Goal: Information Seeking & Learning: Learn about a topic

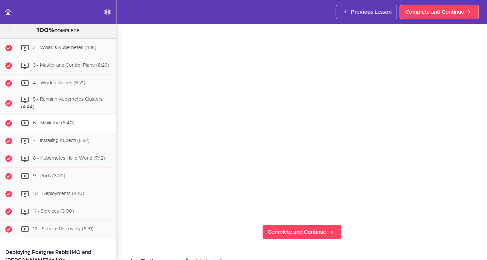
scroll to position [2270, 0]
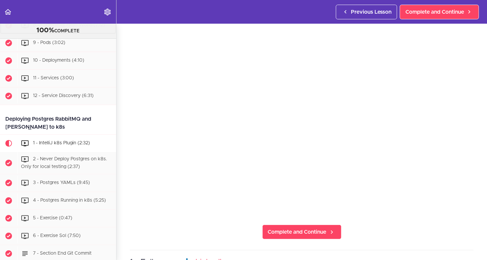
click at [63, 27] on span "8 - Kubernetes Hello World (7:12)" at bounding box center [69, 25] width 72 height 5
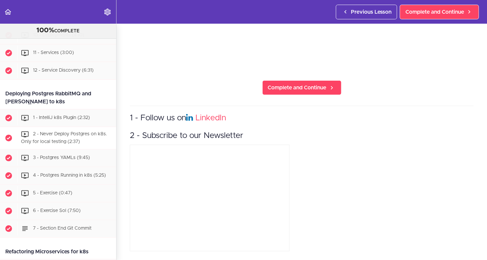
scroll to position [2296, 0]
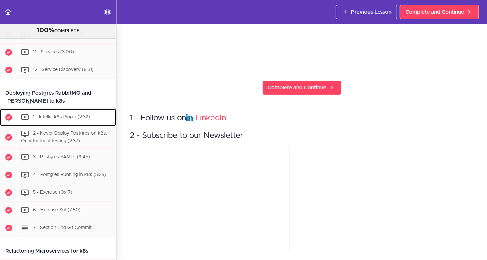
click at [49, 119] on span "1 - IntelliJ k8s Plugin (2:32)" at bounding box center [61, 117] width 57 height 5
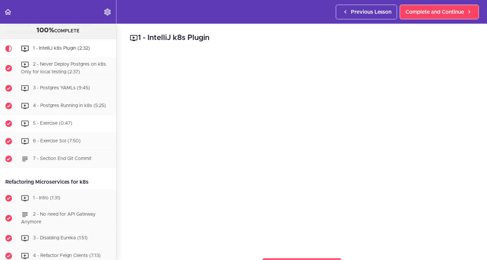
scroll to position [2346, 0]
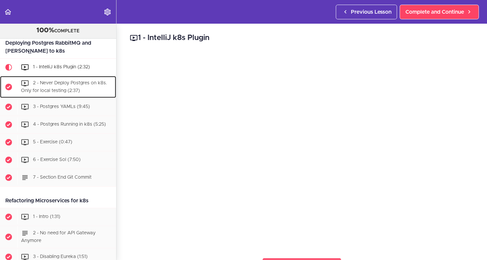
click at [55, 93] on span "2 - Never Deploy Postgres on k8s. Only for local testing (2:37)" at bounding box center [64, 87] width 86 height 12
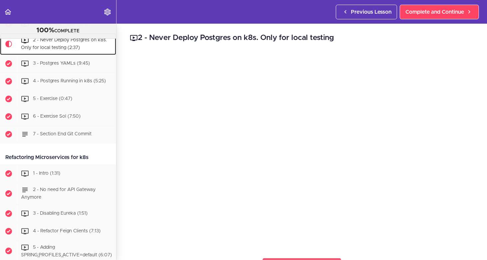
scroll to position [2397, 0]
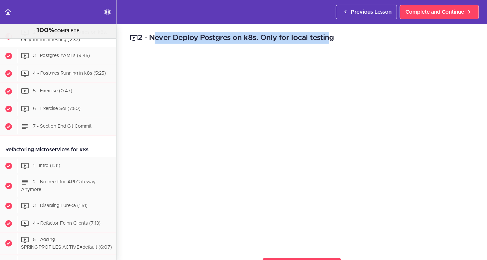
drag, startPoint x: 353, startPoint y: 38, endPoint x: 310, endPoint y: 41, distance: 43.4
click at [303, 41] on h2 "2 - Never Deploy Postgres on k8s. Only for local testing" at bounding box center [302, 37] width 344 height 11
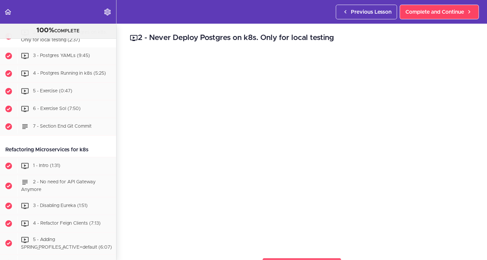
click at [347, 41] on h2 "2 - Never Deploy Postgres on k8s. Only for local testing" at bounding box center [302, 37] width 344 height 11
drag, startPoint x: 352, startPoint y: 38, endPoint x: 202, endPoint y: 36, distance: 150.6
click at [213, 36] on h2 "2 - Never Deploy Postgres on k8s. Only for local testing" at bounding box center [302, 37] width 344 height 11
click at [169, 36] on h2 "2 - Never Deploy Postgres on k8s. Only for local testing" at bounding box center [302, 37] width 344 height 11
drag, startPoint x: 153, startPoint y: 38, endPoint x: 337, endPoint y: 38, distance: 184.9
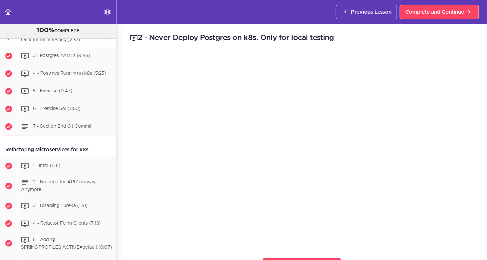
click at [337, 38] on h2 "2 - Never Deploy Postgres on k8s. Only for local testing" at bounding box center [302, 37] width 344 height 11
copy h2 "Never Deploy Postgres on k8s. Only for local testing"
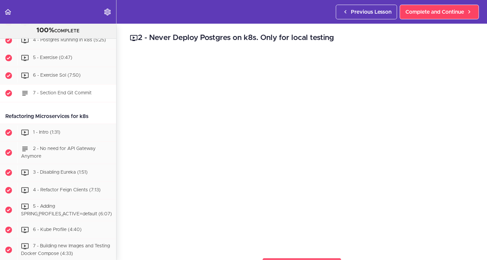
scroll to position [2364, 0]
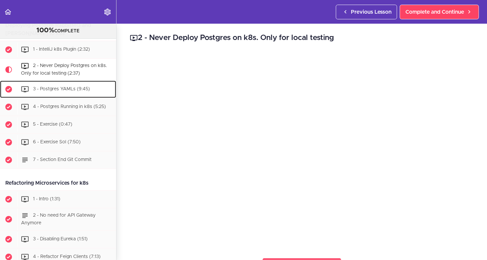
click at [51, 97] on div "3 - Postgres YAMLs (9:45)" at bounding box center [66, 89] width 99 height 15
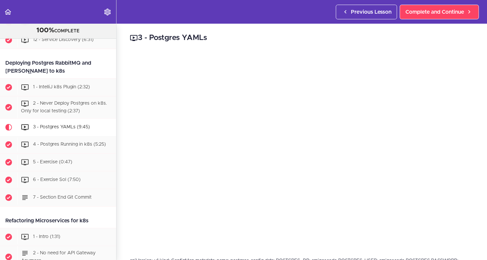
scroll to position [2319, 0]
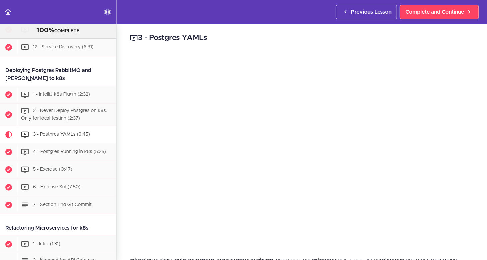
drag, startPoint x: 5, startPoint y: 92, endPoint x: 64, endPoint y: 98, distance: 59.7
click at [64, 86] on div "Deploying Postgres RabbitMQ and [PERSON_NAME] to k8s" at bounding box center [58, 74] width 116 height 23
copy div "Deploying Postgres RabbitMQ and [PERSON_NAME] to k8s"
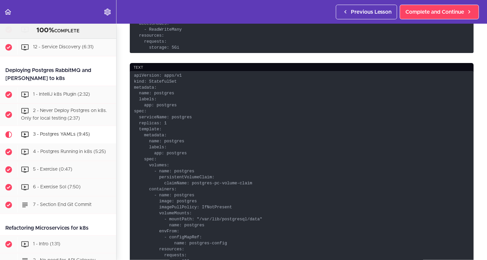
scroll to position [500, 0]
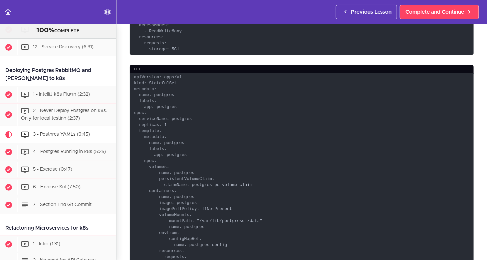
click at [172, 90] on code "apiVersion: apps/v1 kind: StatefulSet metadata: name: postgres labels: app: pos…" at bounding box center [302, 195] width 344 height 244
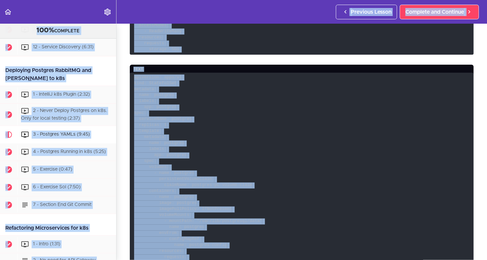
click at [181, 90] on code "apiVersion: apps/v1 kind: StatefulSet metadata: name: postgres labels: app: pos…" at bounding box center [302, 195] width 344 height 244
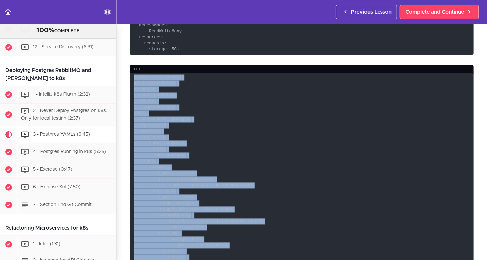
drag, startPoint x: 196, startPoint y: 143, endPoint x: 132, endPoint y: 77, distance: 91.6
click at [132, 77] on code "apiVersion: apps/v1 kind: StatefulSet metadata: name: postgres labels: app: pos…" at bounding box center [302, 195] width 344 height 244
copy code "apiVersion: apps/v1 kind: StatefulSet metadata: name: postgres labels: app: pos…"
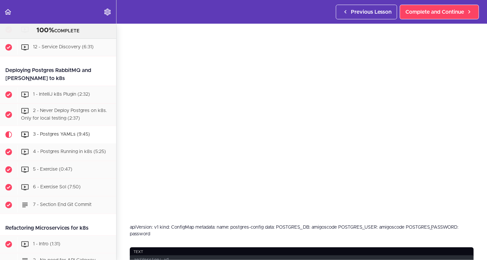
scroll to position [0, 0]
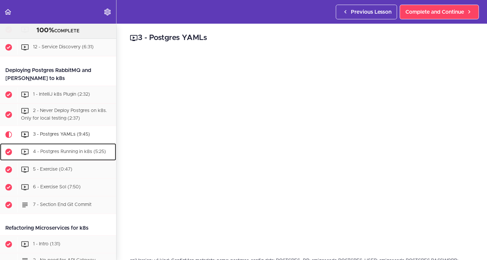
click at [58, 159] on div "4 - Postgres Running in k8s (5:25)" at bounding box center [66, 152] width 99 height 15
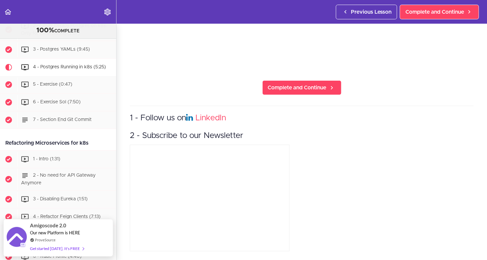
scroll to position [2404, 0]
click at [45, 59] on link "3 - Postgres YAMLs (9:45)" at bounding box center [58, 49] width 116 height 17
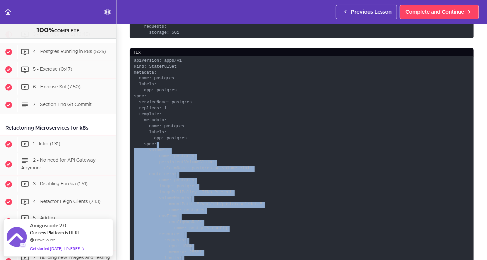
scroll to position [500, 0]
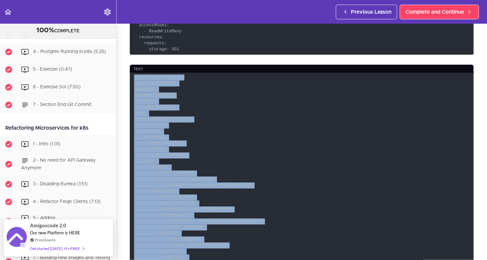
drag, startPoint x: 189, startPoint y: 176, endPoint x: 133, endPoint y: 75, distance: 115.7
click at [133, 75] on code "apiVersion: apps/v1 kind: StatefulSet metadata: name: postgres labels: app: pos…" at bounding box center [302, 195] width 344 height 244
copy code "apiVersion: apps/v1 kind: StatefulSet metadata: name: postgres labels: app: pos…"
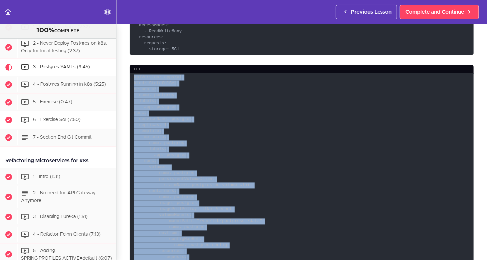
scroll to position [2386, 0]
click at [67, 87] on span "4 - Postgres Running in k8s (5:25)" at bounding box center [69, 85] width 73 height 5
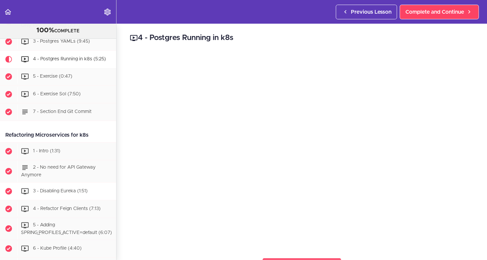
scroll to position [2370, 0]
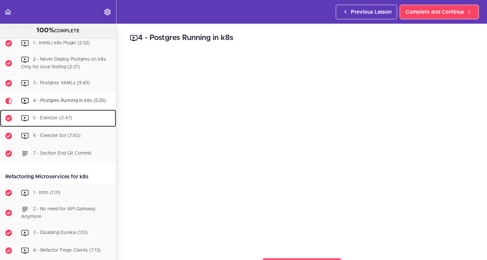
click at [52, 126] on div "5 - Exercise (0:47)" at bounding box center [66, 118] width 99 height 15
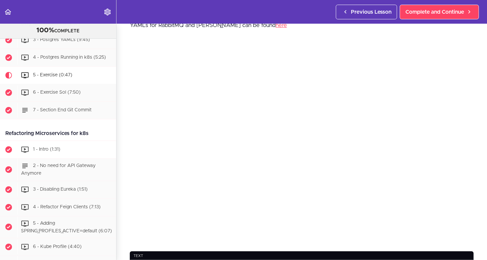
scroll to position [2354, 0]
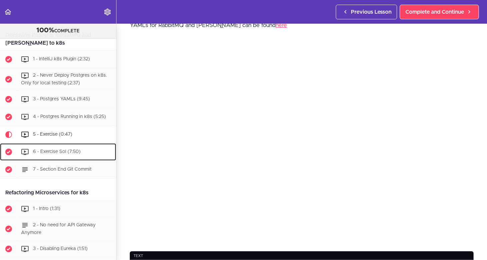
click at [57, 159] on div "6 - Exercise Sol (7:50)" at bounding box center [66, 152] width 99 height 15
click at [56, 154] on span "6 - Exercise Sol (7:50)" at bounding box center [57, 151] width 48 height 5
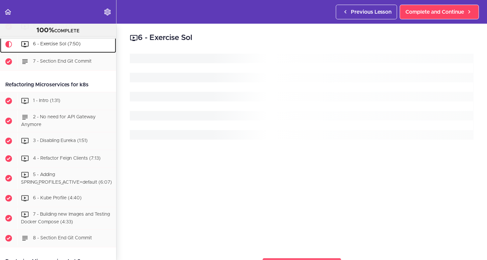
scroll to position [2472, 0]
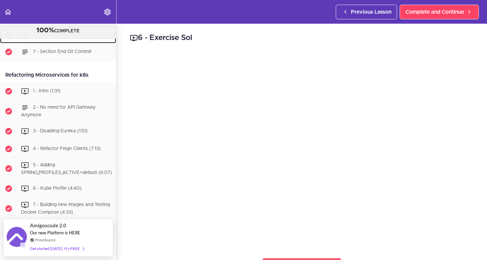
click at [68, 37] on span "6 - Exercise Sol (7:50)" at bounding box center [57, 34] width 48 height 5
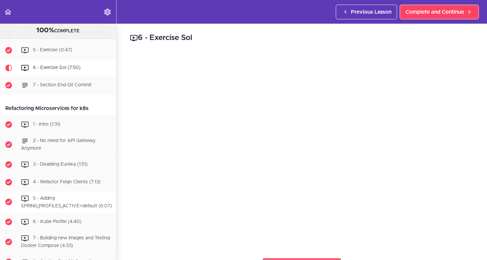
scroll to position [2339, 0]
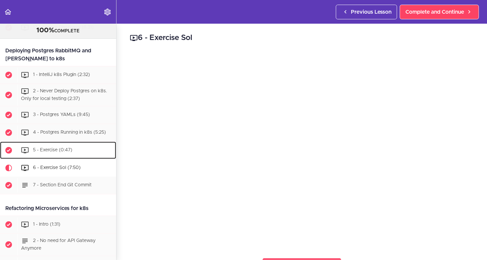
click at [67, 152] on span "5 - Exercise (0:47)" at bounding box center [52, 150] width 39 height 5
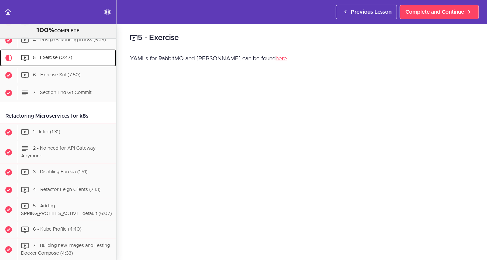
scroll to position [2454, 0]
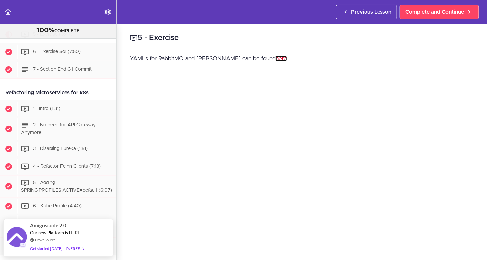
click at [276, 58] on link "here" at bounding box center [281, 59] width 11 height 6
